Goal: Task Accomplishment & Management: Manage account settings

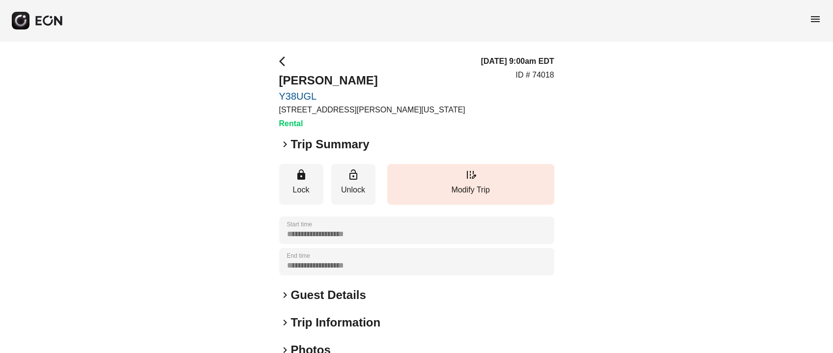
scroll to position [137, 0]
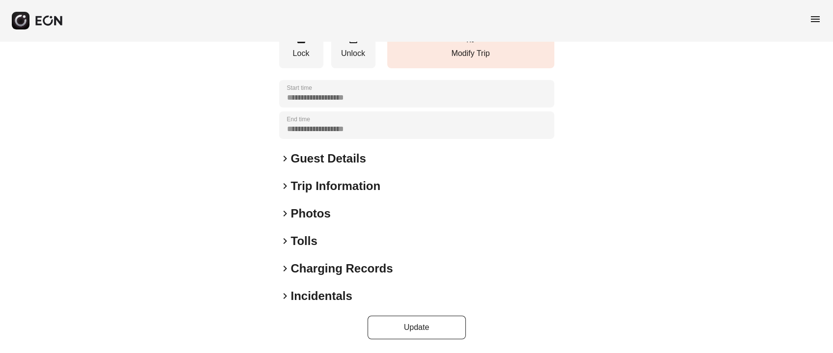
click at [309, 214] on h2 "Photos" at bounding box center [311, 214] width 40 height 16
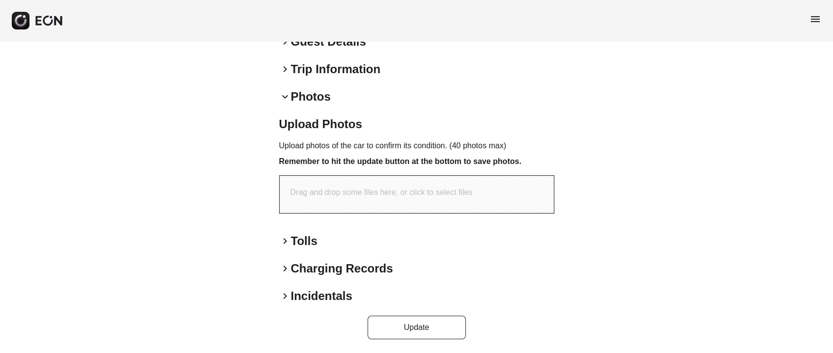
scroll to position [0, 0]
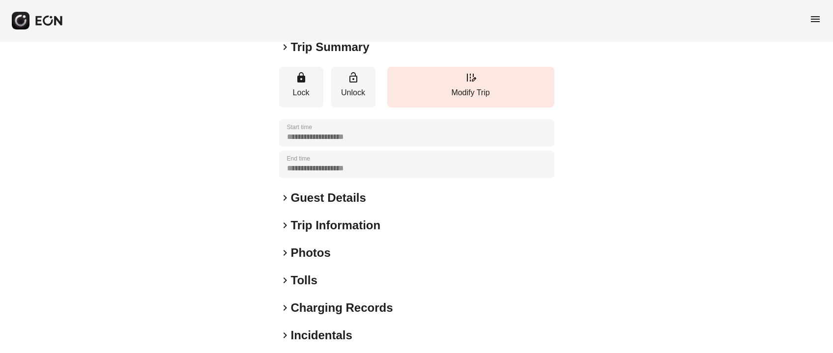
scroll to position [137, 0]
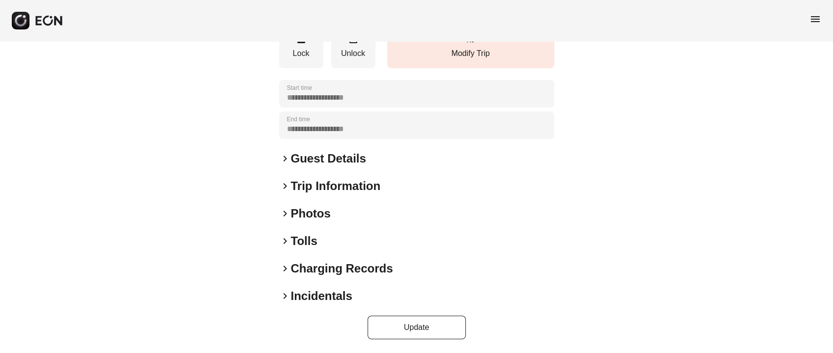
click at [302, 218] on h2 "Photos" at bounding box center [311, 214] width 40 height 16
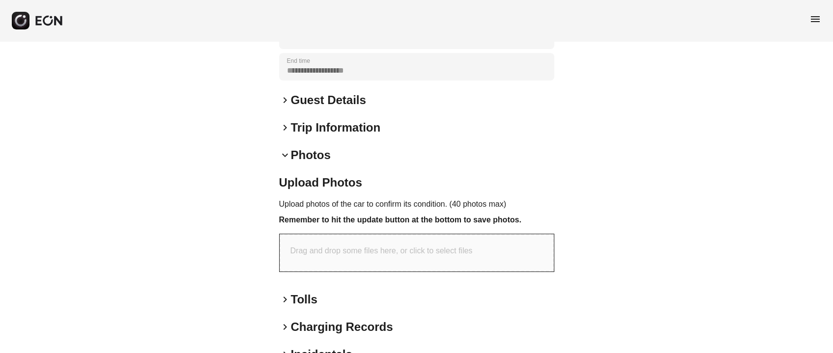
scroll to position [254, 0]
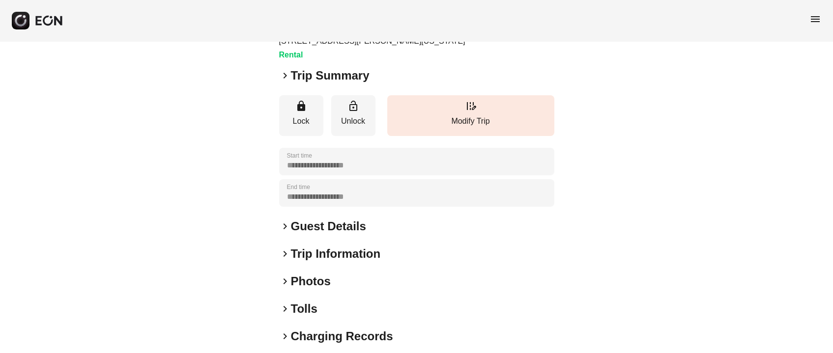
scroll to position [137, 0]
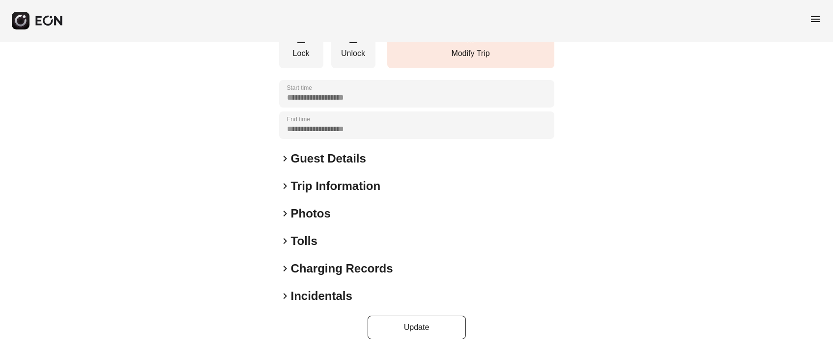
click at [317, 200] on div "**********" at bounding box center [416, 129] width 275 height 421
click at [314, 210] on h2 "Photos" at bounding box center [311, 214] width 40 height 16
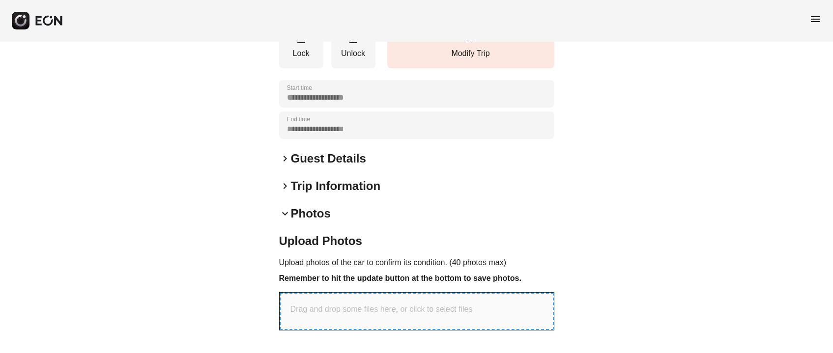
click at [334, 307] on p "Drag and drop some files here, or click to select files" at bounding box center [382, 310] width 182 height 12
type input "**********"
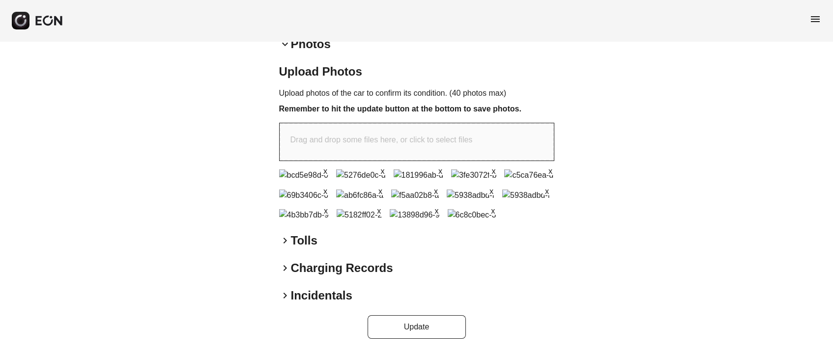
scroll to position [539, 0]
click at [436, 334] on button "Update" at bounding box center [417, 328] width 98 height 24
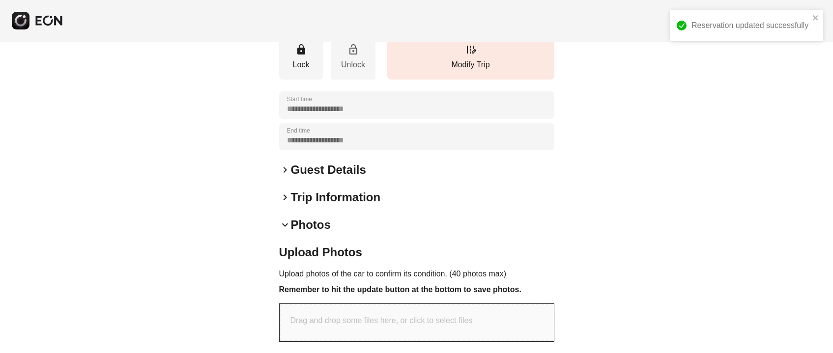
scroll to position [0, 0]
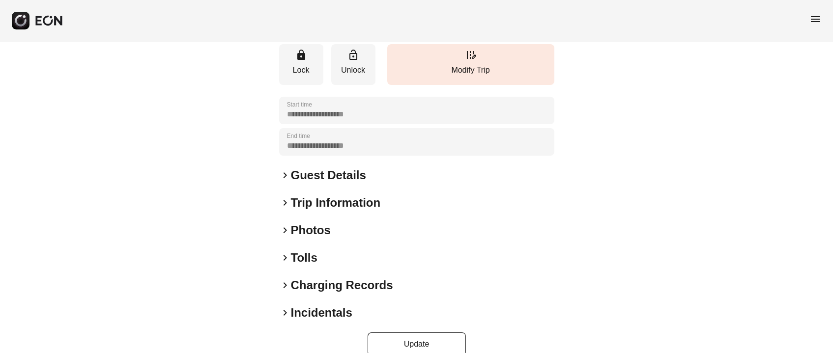
scroll to position [137, 0]
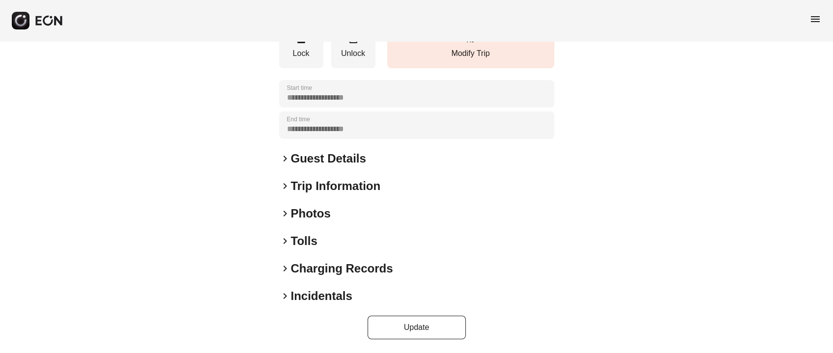
click at [309, 214] on h2 "Photos" at bounding box center [311, 214] width 40 height 16
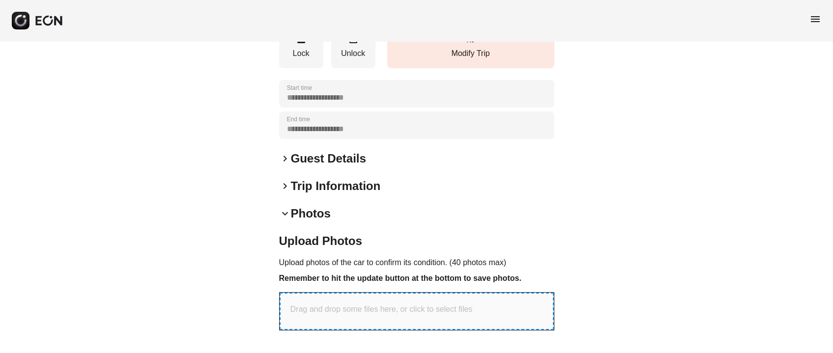
click at [367, 313] on p "Drag and drop some files here, or click to select files" at bounding box center [382, 310] width 182 height 12
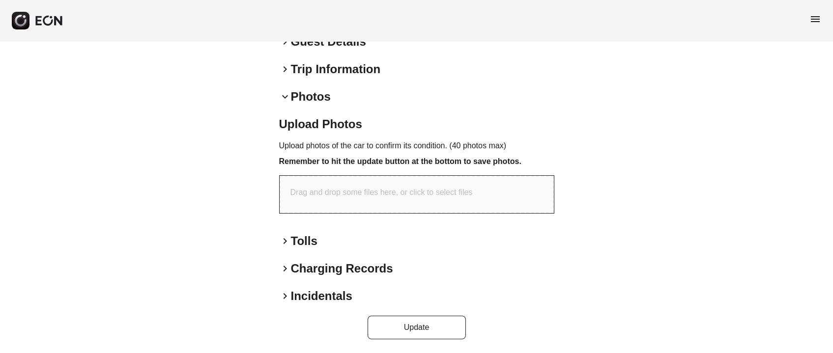
type input "**********"
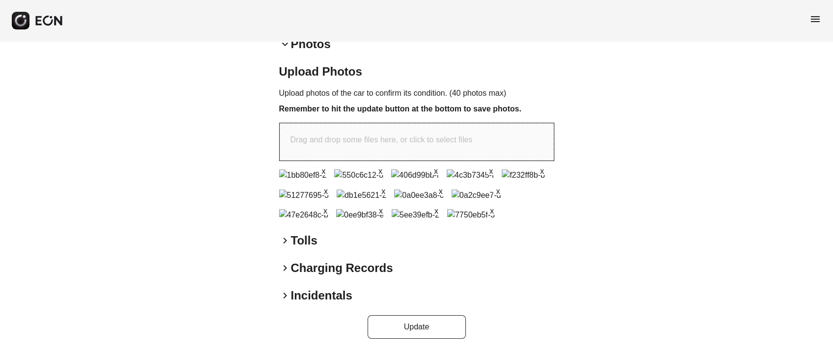
scroll to position [539, 0]
click at [375, 325] on button "Update" at bounding box center [417, 328] width 98 height 24
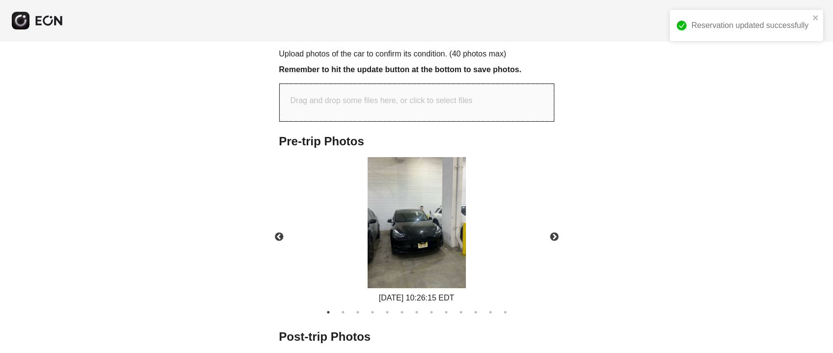
scroll to position [476, 0]
